Goal: Check status

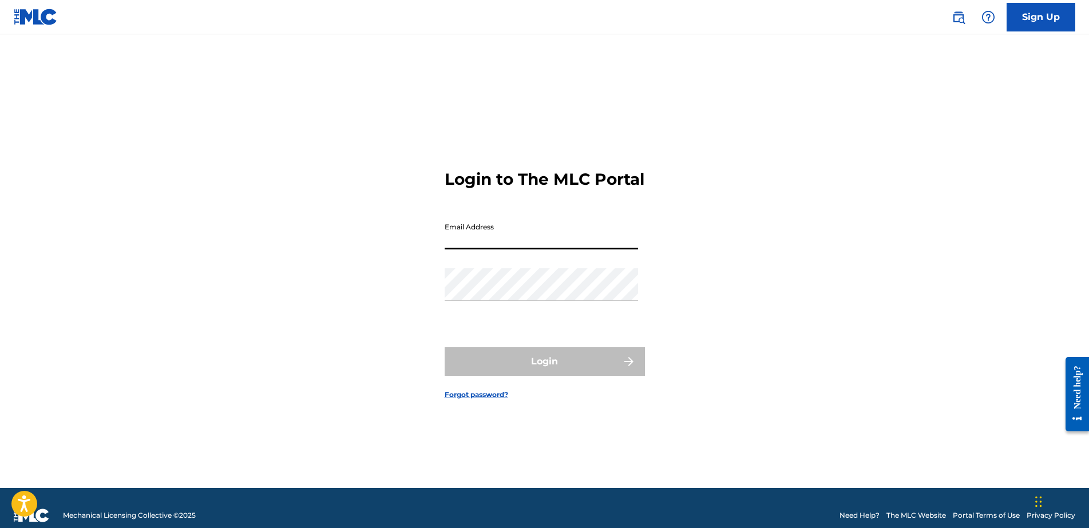
click at [520, 242] on input "Email Address" at bounding box center [541, 233] width 193 height 33
type input "[EMAIL_ADDRESS][DOMAIN_NAME]"
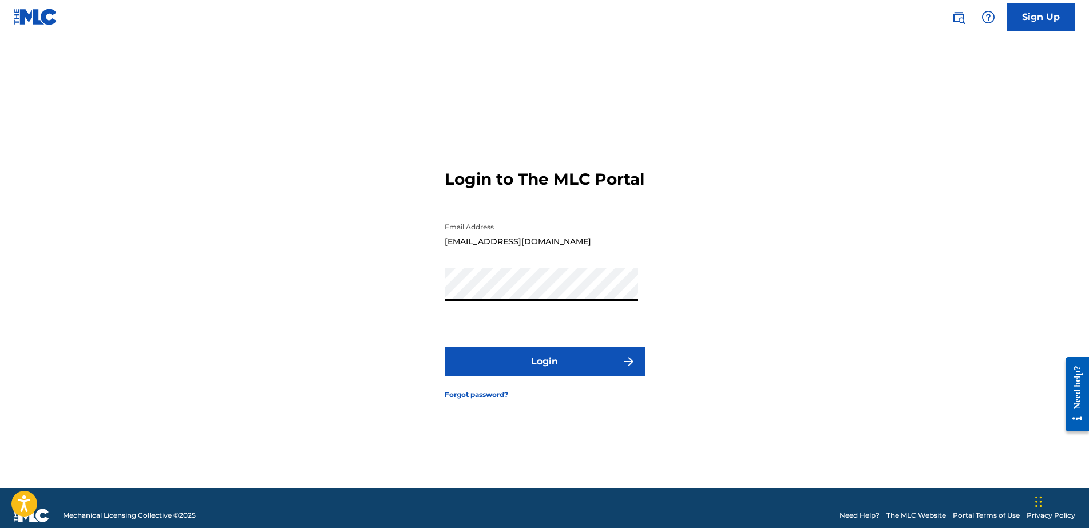
click at [445, 347] on button "Login" at bounding box center [545, 361] width 200 height 29
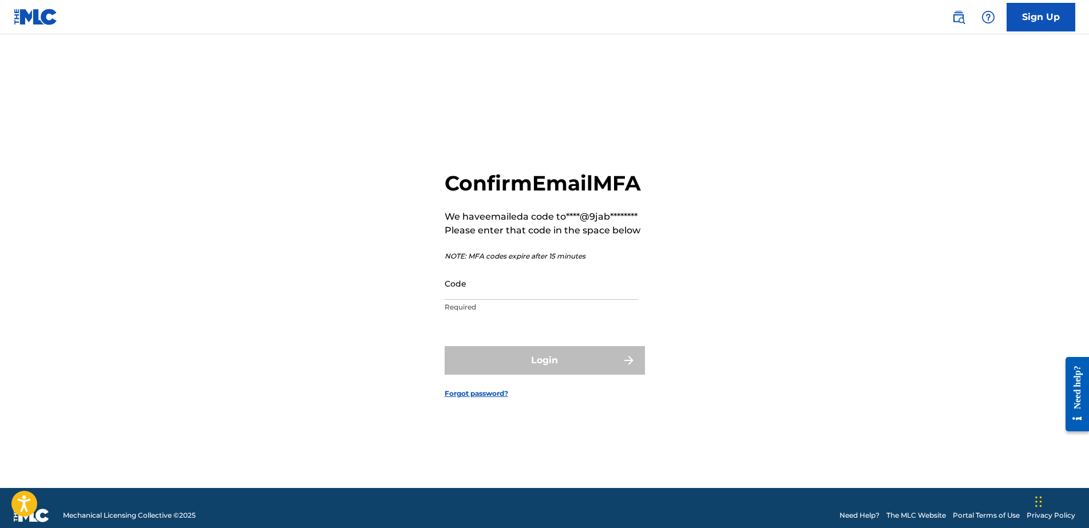
click at [515, 300] on input "Code" at bounding box center [541, 283] width 193 height 33
paste input "021142"
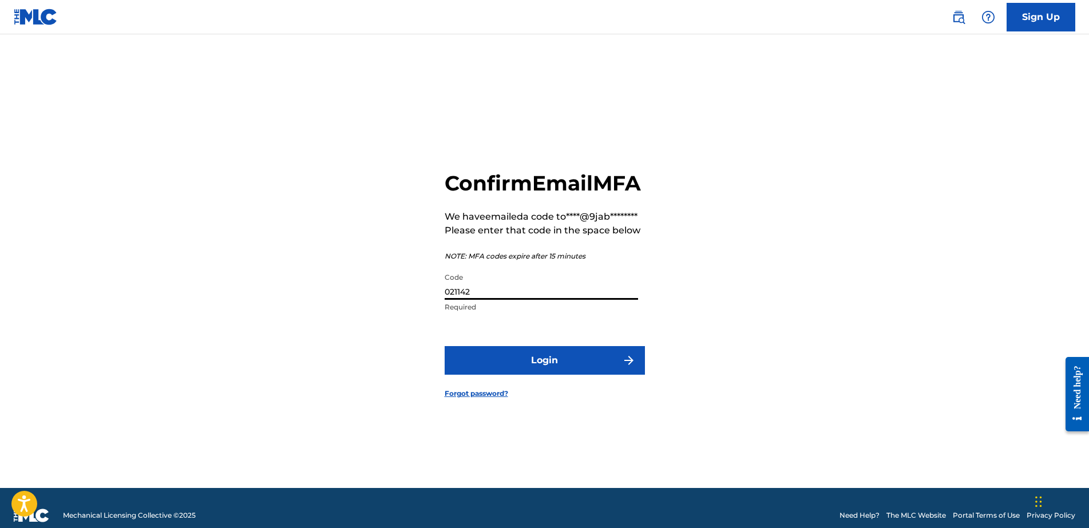
type input "021142"
click at [530, 375] on button "Login" at bounding box center [545, 360] width 200 height 29
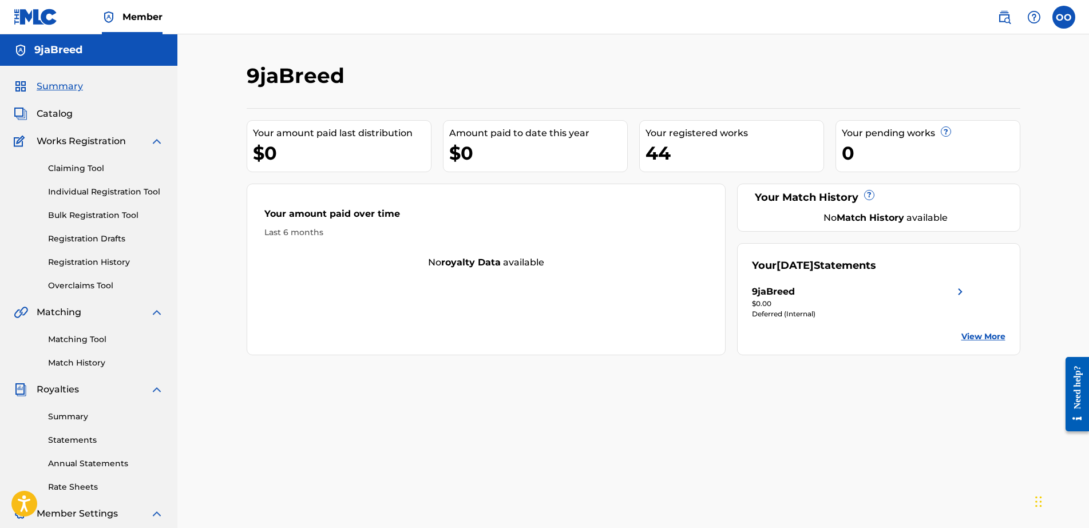
click at [958, 294] on img at bounding box center [961, 292] width 14 height 14
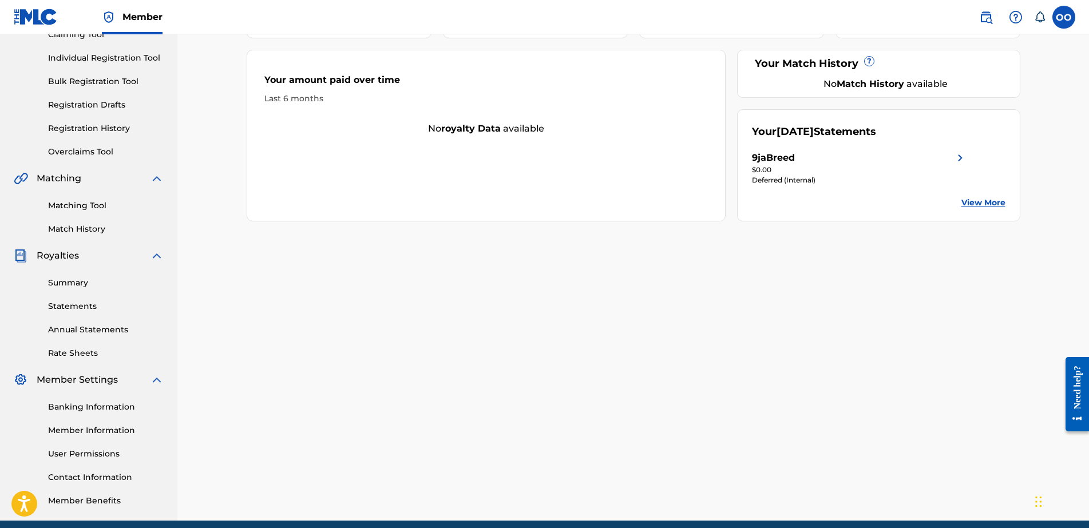
scroll to position [143, 0]
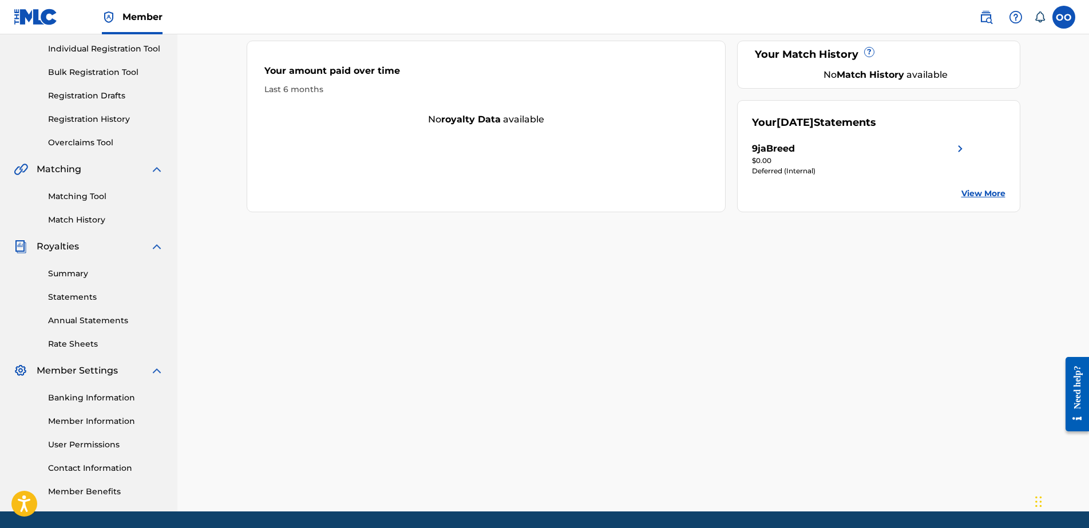
click at [78, 294] on link "Statements" at bounding box center [106, 297] width 116 height 12
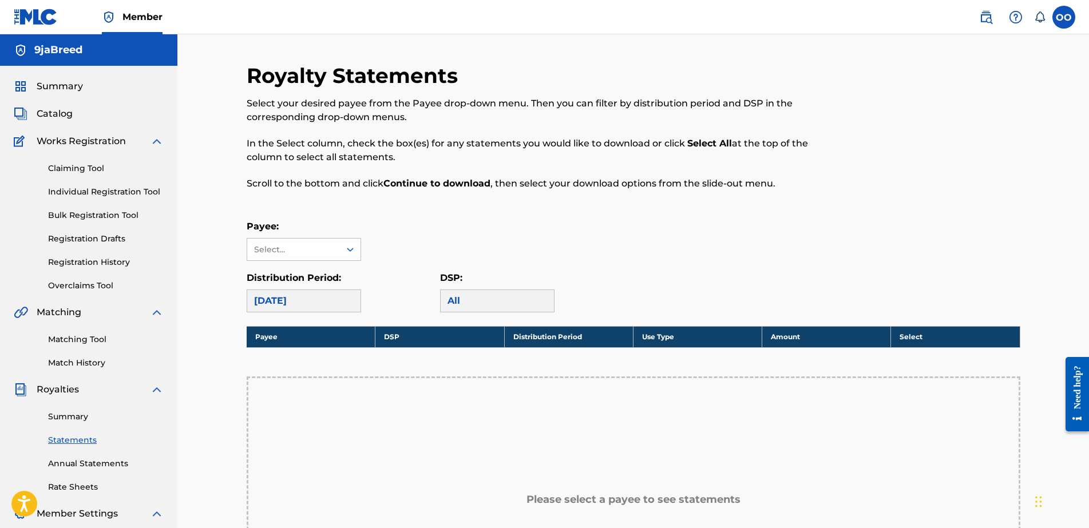
click at [97, 420] on link "Summary" at bounding box center [106, 417] width 116 height 12
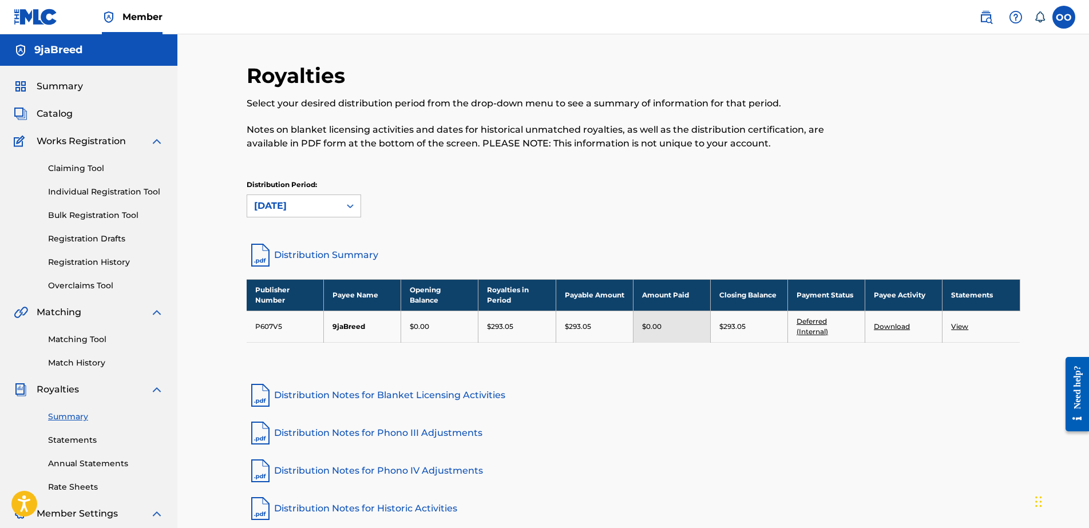
drag, startPoint x: 97, startPoint y: 420, endPoint x: 82, endPoint y: 463, distance: 45.3
click at [82, 463] on link "Annual Statements" at bounding box center [106, 464] width 116 height 12
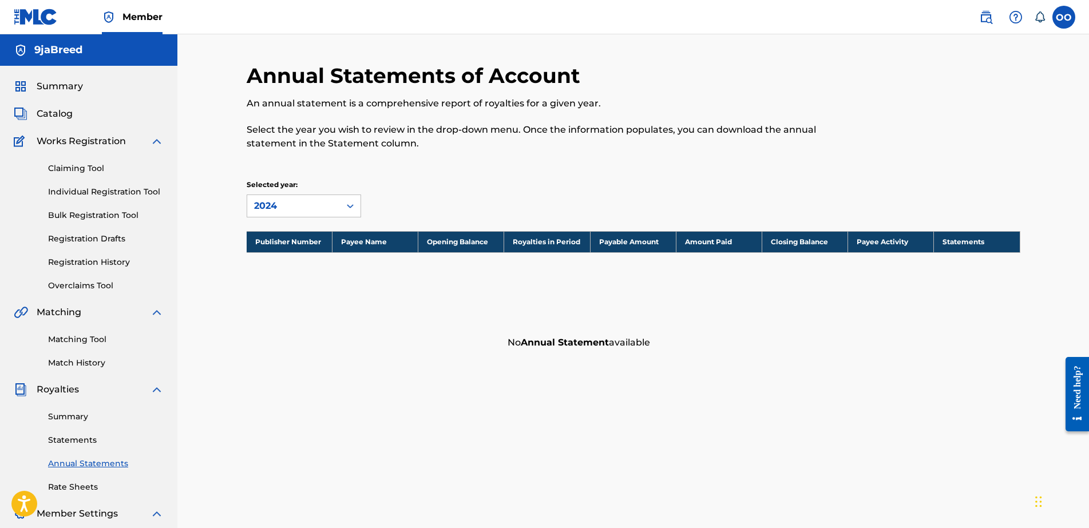
click at [85, 418] on link "Summary" at bounding box center [106, 417] width 116 height 12
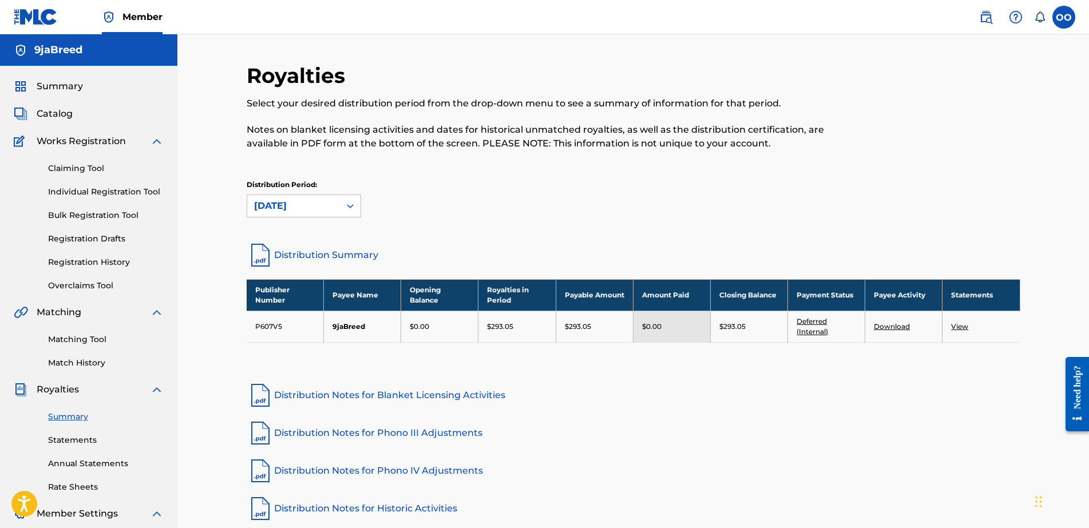
click at [957, 327] on link "View" at bounding box center [959, 326] width 17 height 9
